Goal: Information Seeking & Learning: Learn about a topic

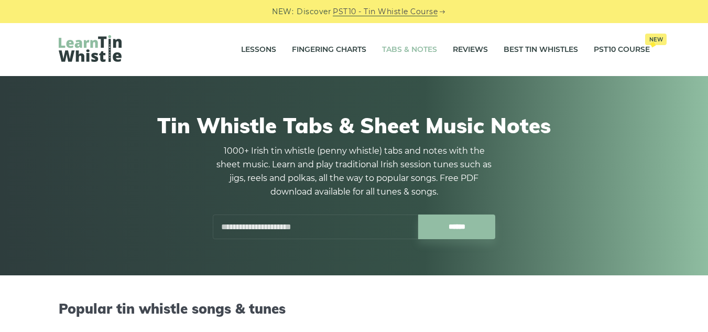
click at [424, 49] on link "Tabs & Notes" at bounding box center [409, 50] width 55 height 26
click at [387, 17] on link "PST10 - Tin Whistle Course" at bounding box center [385, 12] width 105 height 12
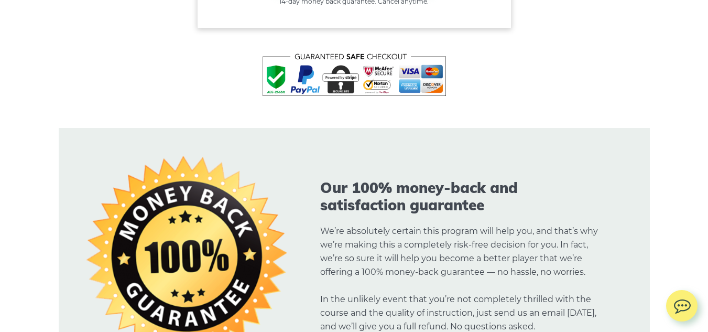
scroll to position [6779, 0]
